Goal: Task Accomplishment & Management: Manage account settings

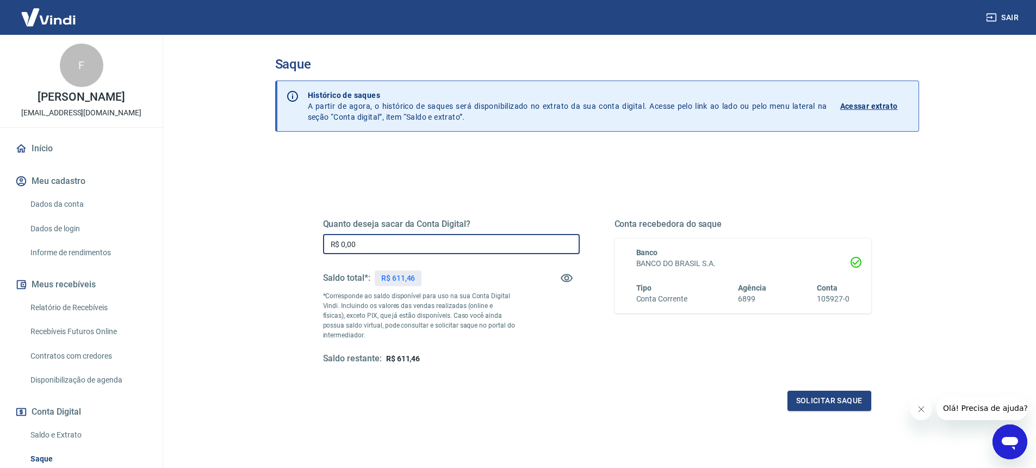
click at [402, 250] on input "R$ 0,00" at bounding box center [451, 244] width 257 height 20
type input "R$ 611,00"
click at [826, 402] on button "Solicitar saque" at bounding box center [830, 401] width 84 height 20
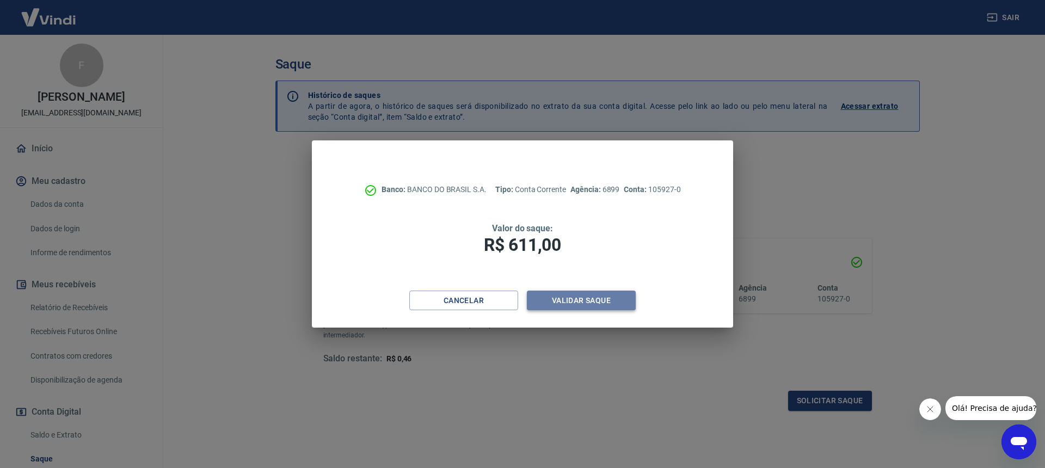
click at [588, 301] on button "Validar saque" at bounding box center [581, 301] width 109 height 20
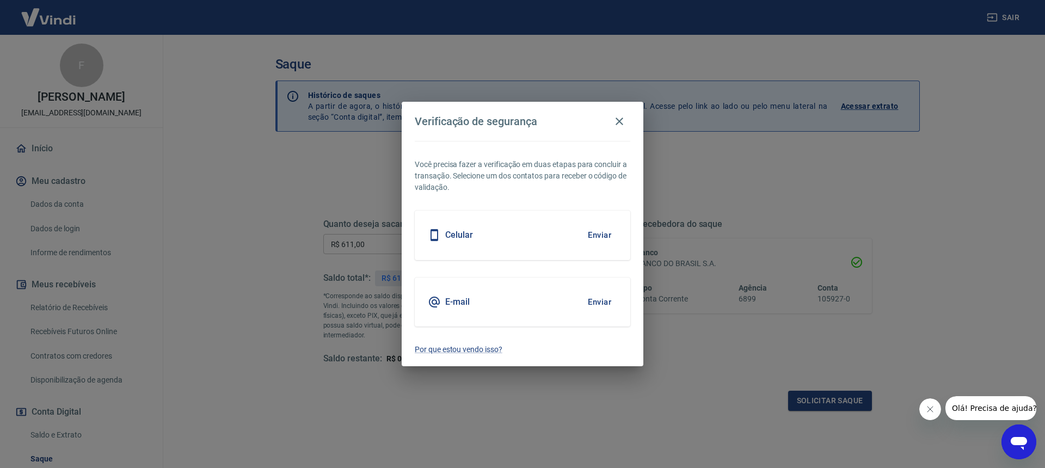
click at [569, 238] on div "Celular Enviar" at bounding box center [522, 235] width 215 height 49
click at [603, 238] on button "Enviar" at bounding box center [599, 235] width 35 height 23
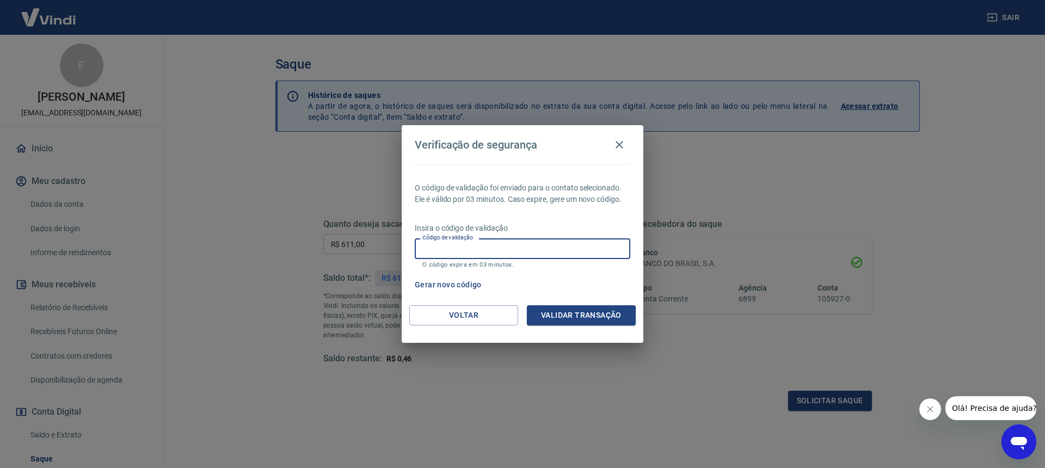
click at [579, 245] on input "Código de validação" at bounding box center [522, 248] width 215 height 20
type input "750875"
click at [587, 312] on button "Validar transação" at bounding box center [581, 315] width 109 height 20
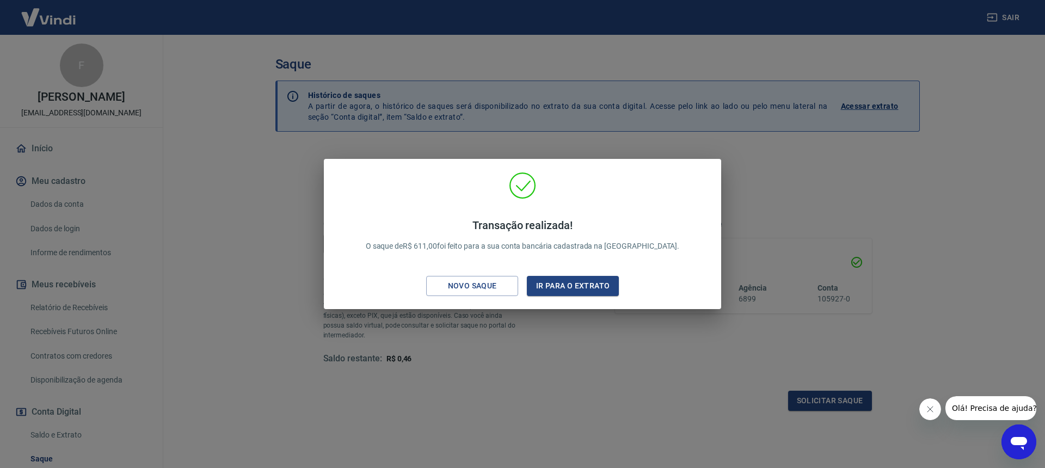
click at [578, 261] on div "Transação realizada! O saque de R$ 611,00 foi feito para a sua conta bancária c…" at bounding box center [523, 235] width 340 height 55
click at [518, 151] on div "Transação realizada! O saque de R$ 611,00 foi feito para a sua conta bancária c…" at bounding box center [522, 234] width 1045 height 468
